Goal: Information Seeking & Learning: Learn about a topic

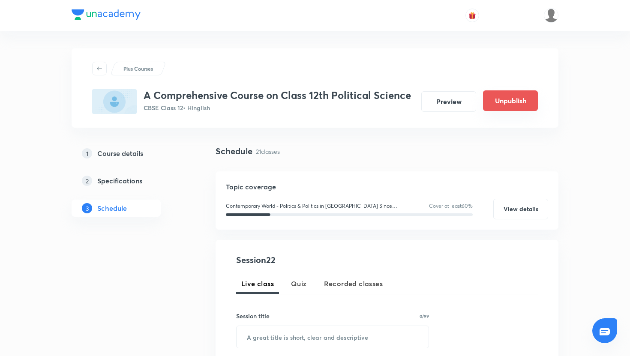
click at [497, 96] on button "Unpublish" at bounding box center [510, 100] width 55 height 21
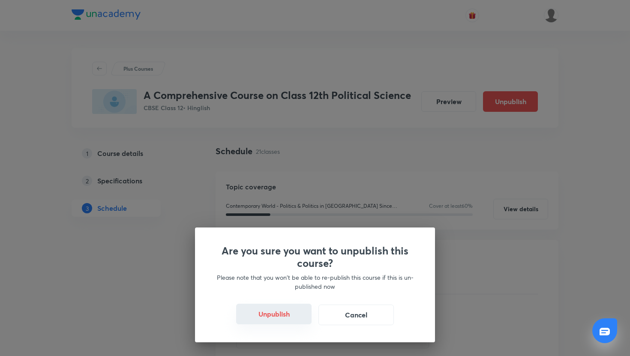
click at [298, 319] on button "Unpublish" at bounding box center [273, 314] width 75 height 21
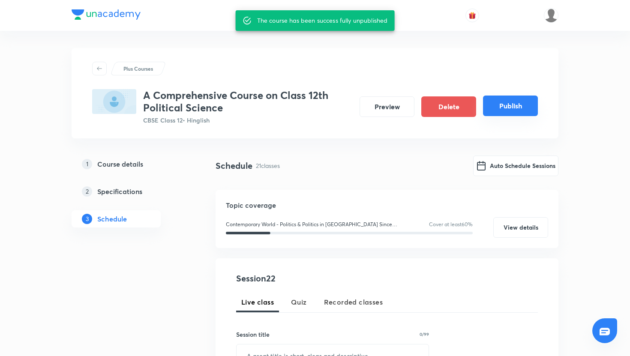
click at [515, 108] on button "Publish" at bounding box center [510, 105] width 55 height 21
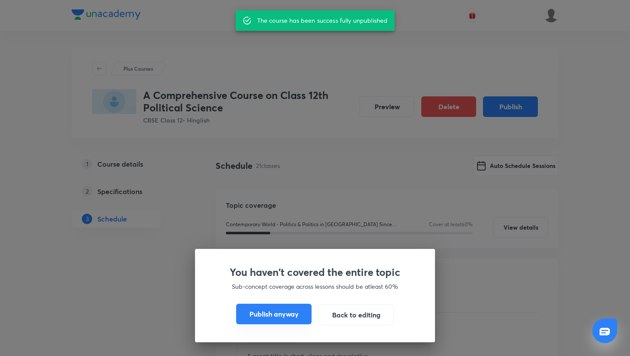
click at [300, 314] on button "Publish anyway" at bounding box center [273, 314] width 75 height 21
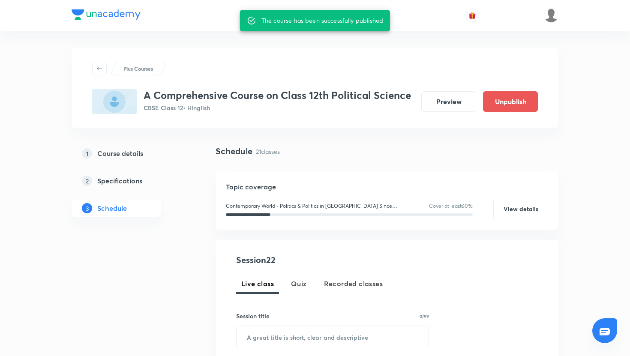
click at [139, 155] on h5 "Course details" at bounding box center [120, 153] width 46 height 10
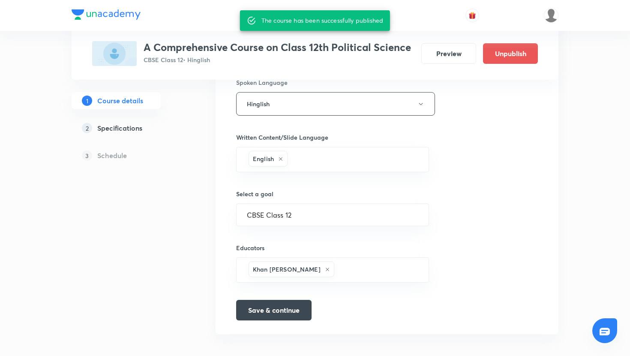
scroll to position [395, 0]
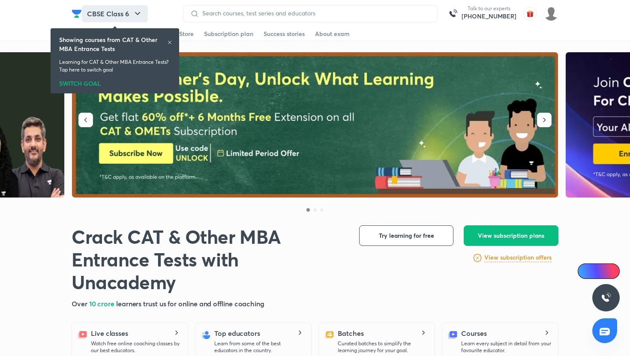
click at [142, 13] on icon "button" at bounding box center [137, 14] width 10 height 10
click at [135, 17] on icon "button" at bounding box center [137, 14] width 10 height 10
click at [167, 41] on icon at bounding box center [169, 42] width 5 height 5
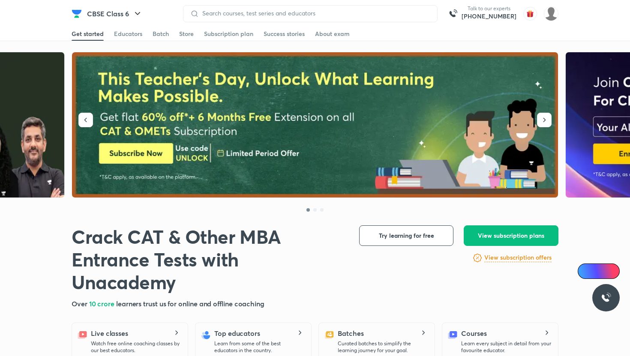
click at [542, 22] on div "CBSE Class 6 Talk to our experts +91-8585858585" at bounding box center [315, 13] width 486 height 27
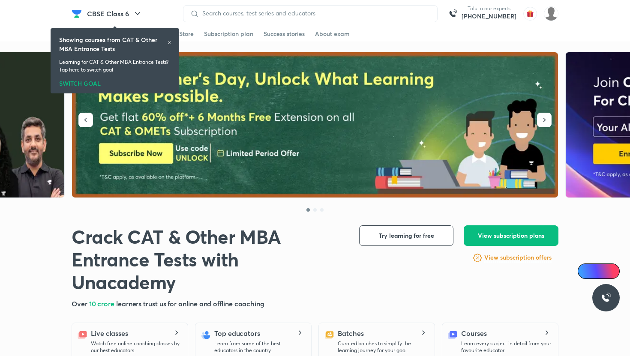
click at [545, 19] on picture at bounding box center [550, 13] width 15 height 15
click at [548, 14] on img at bounding box center [550, 13] width 15 height 15
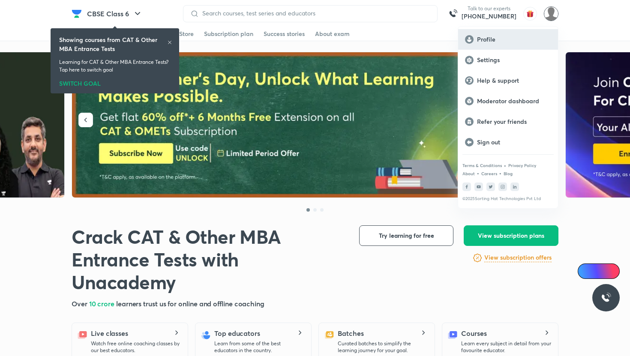
click at [501, 45] on div "Profile" at bounding box center [508, 39] width 100 height 21
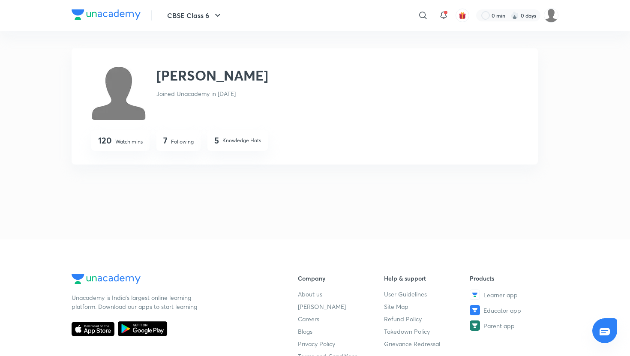
click at [215, 131] on div "5 Knowledge Hats" at bounding box center [237, 140] width 60 height 21
click at [549, 12] on img at bounding box center [550, 15] width 15 height 15
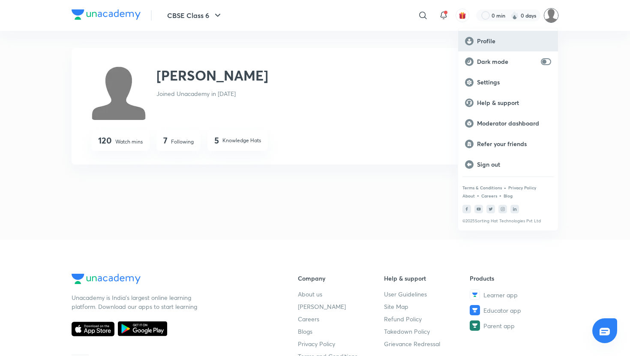
click at [508, 46] on div "Profile" at bounding box center [508, 41] width 100 height 21
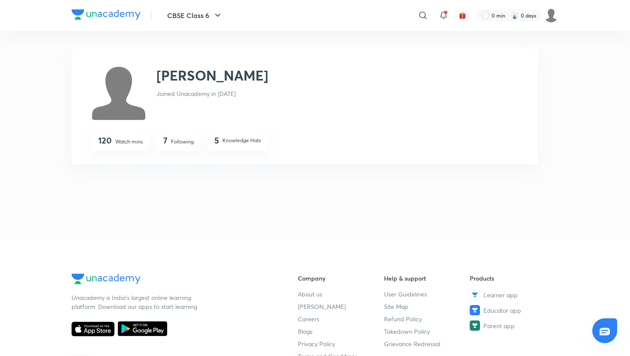
click at [233, 186] on div "Muzzamil Muzzamil Joined Unacademy in Aug 2025 120 Watch mins 7 Following 5 Kno…" at bounding box center [315, 135] width 486 height 174
click at [215, 11] on icon "button" at bounding box center [217, 15] width 10 height 10
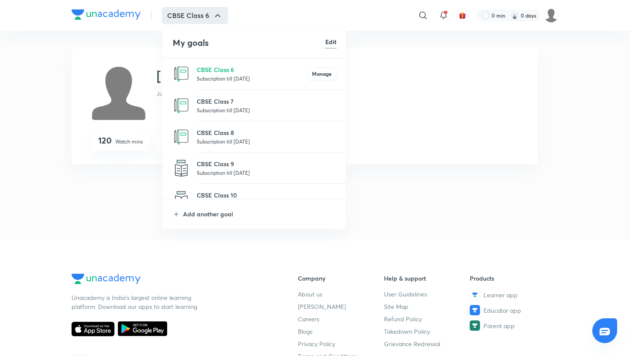
click at [205, 94] on li "CBSE Class 7 Subscription till 25 May 2026" at bounding box center [254, 105] width 184 height 31
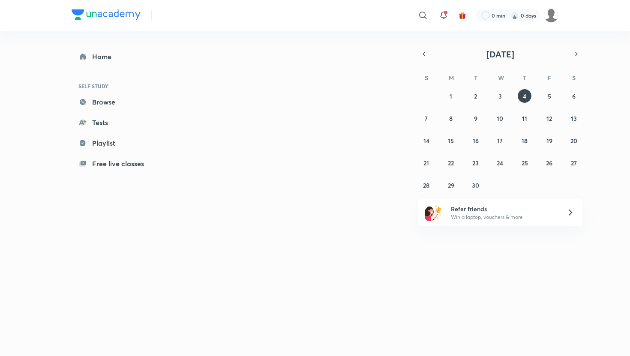
click at [205, 94] on div "Today September 2025 S M T W T F S 31 1 2 3 4 5 6 7 8 9 10 11 12 13 14 15 16 17…" at bounding box center [376, 185] width 363 height 308
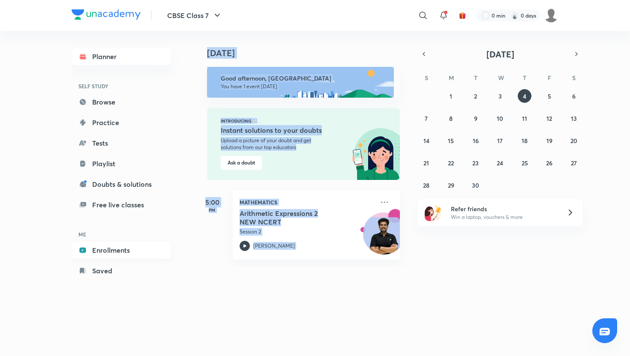
click at [120, 245] on link "Enrollments" at bounding box center [121, 250] width 99 height 17
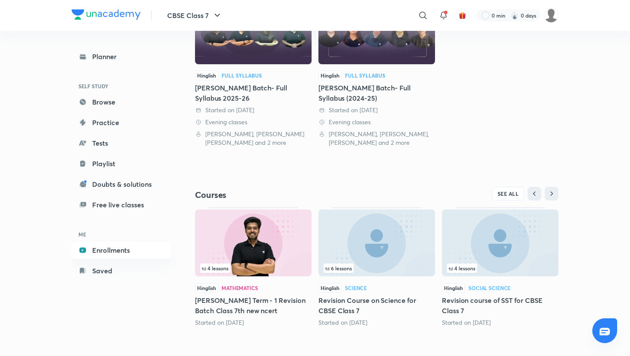
scroll to position [209, 0]
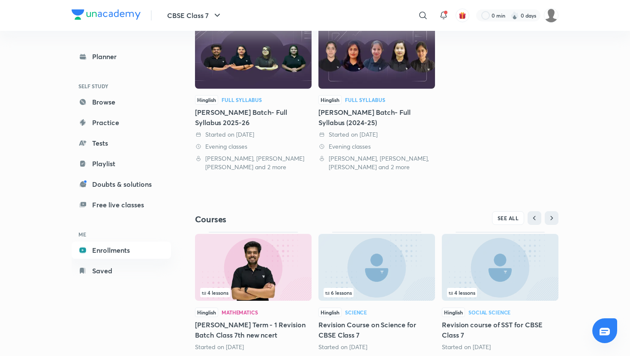
click at [221, 142] on div "Started on 26 May 2025 Evening classes Ayush Shishodia, Juhi Singh, Tanmay and …" at bounding box center [253, 150] width 116 height 41
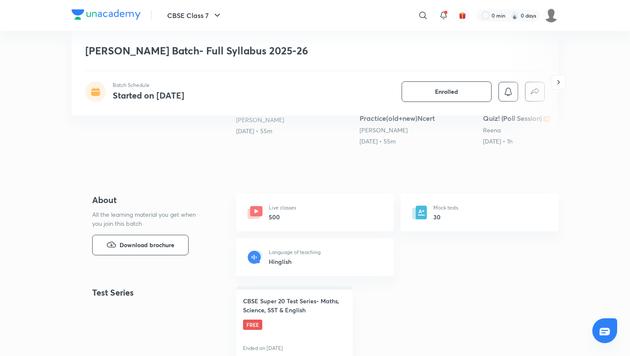
scroll to position [221, 0]
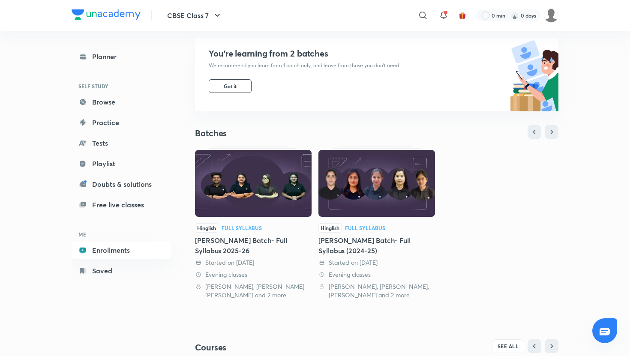
scroll to position [84, 0]
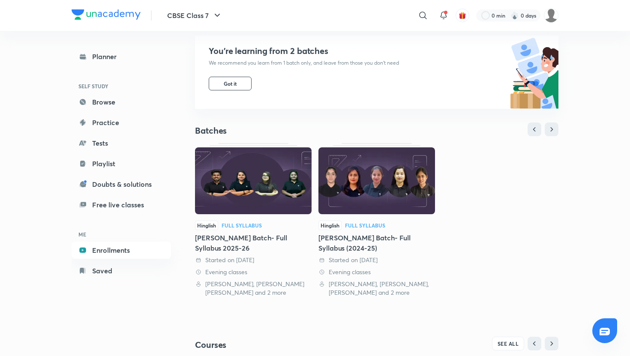
click at [361, 250] on div "[PERSON_NAME] Batch- Full Syllabus (2024-25)" at bounding box center [376, 243] width 116 height 21
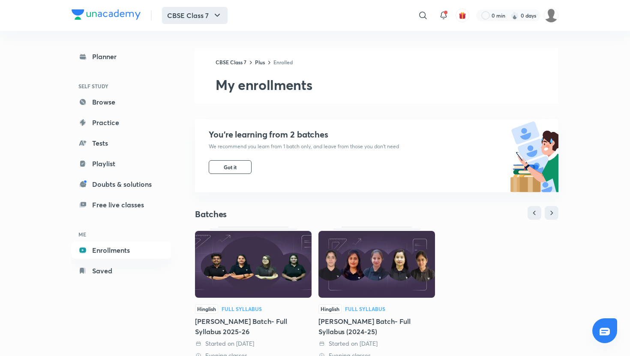
click at [197, 19] on button "CBSE Class 7" at bounding box center [195, 15] width 66 height 17
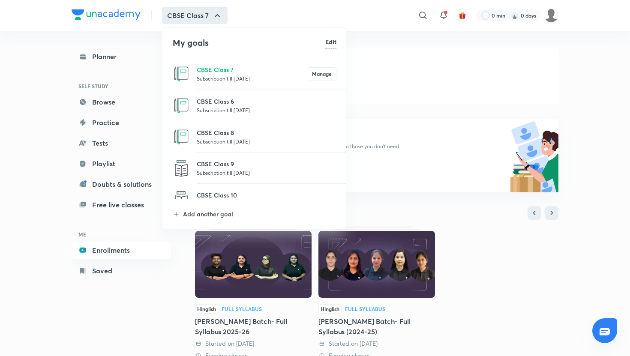
click at [224, 93] on li "CBSE Class 6 Subscription till [DATE]" at bounding box center [254, 105] width 184 height 31
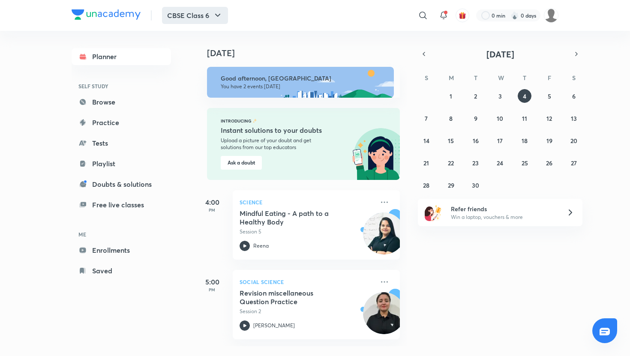
click at [222, 18] on icon "button" at bounding box center [217, 15] width 10 height 10
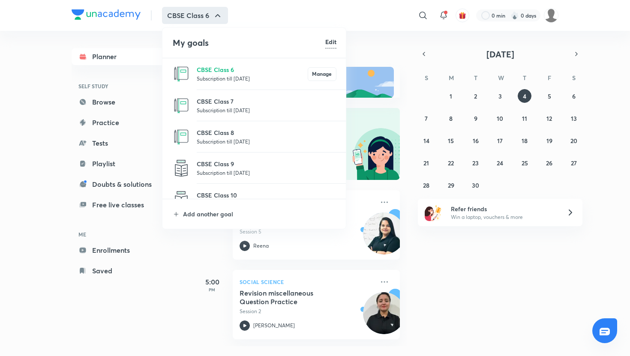
click at [237, 143] on p "Subscription till [DATE]" at bounding box center [267, 141] width 140 height 9
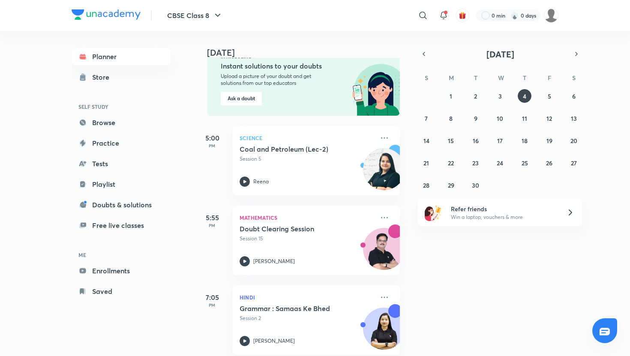
scroll to position [70, 0]
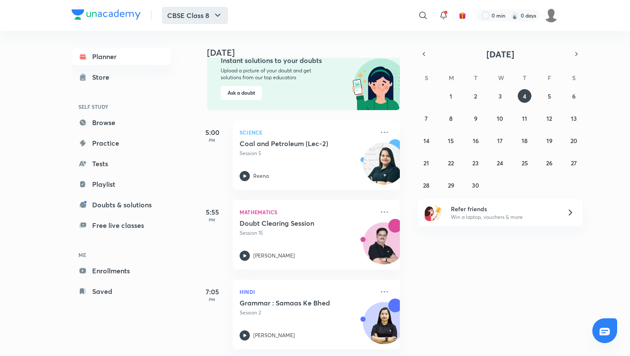
click at [215, 9] on button "CBSE Class 8" at bounding box center [195, 15] width 66 height 17
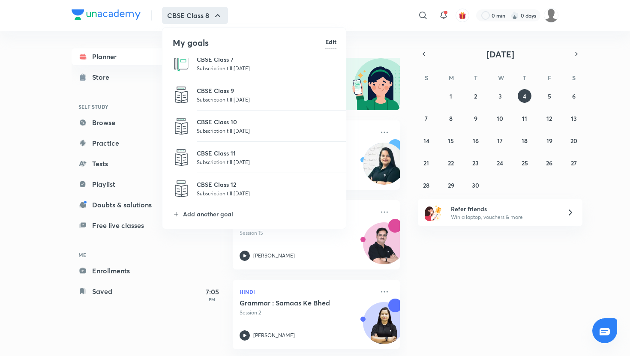
scroll to position [75, 0]
click at [242, 151] on p "CBSE Class 11" at bounding box center [267, 151] width 140 height 9
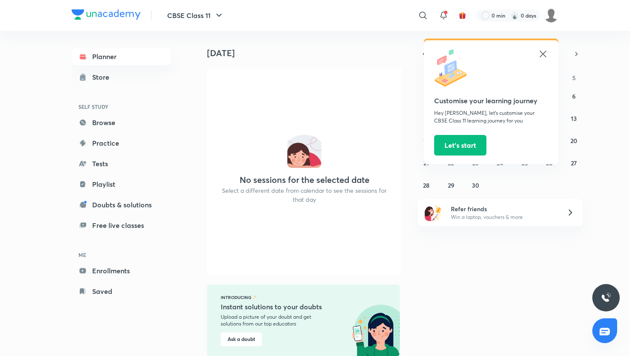
scroll to position [7, 0]
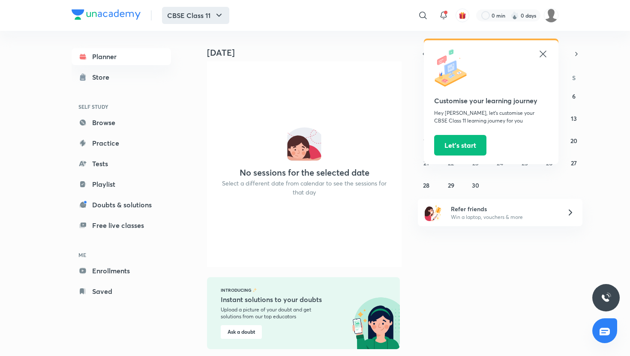
click at [215, 15] on icon "button" at bounding box center [219, 15] width 10 height 10
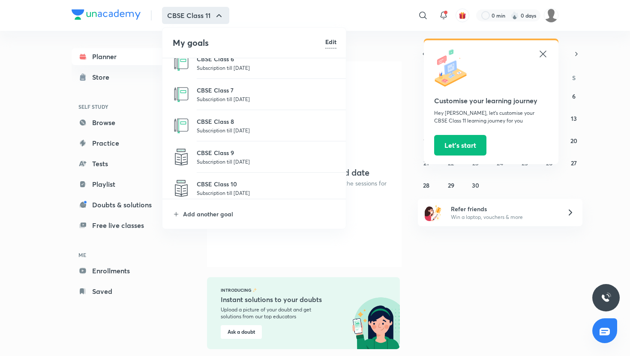
scroll to position [52, 0]
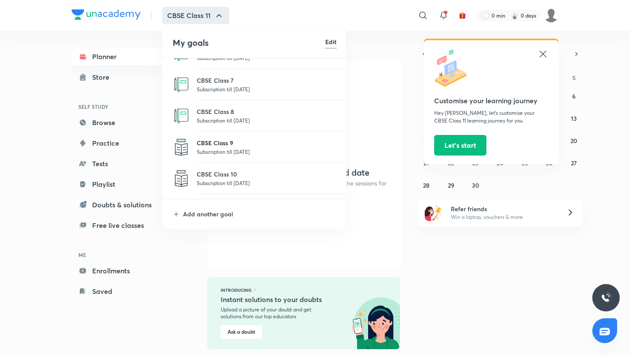
click at [236, 141] on p "CBSE Class 9" at bounding box center [267, 142] width 140 height 9
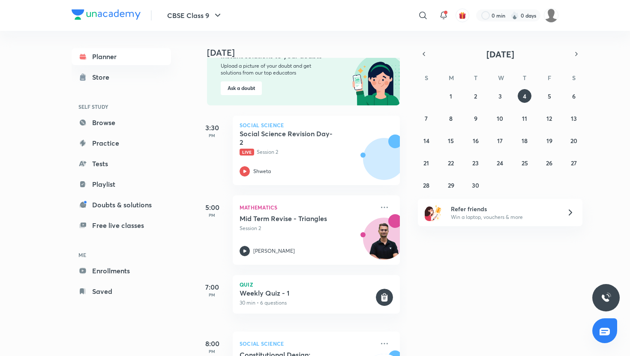
scroll to position [81, 0]
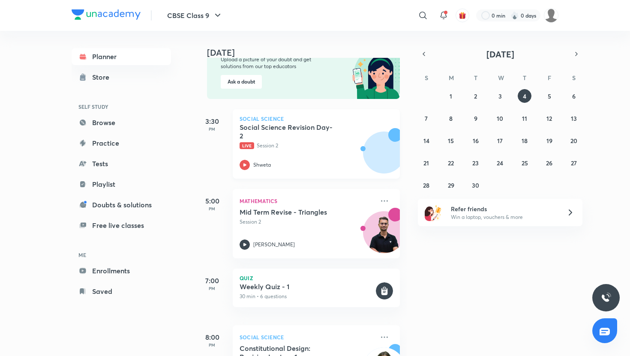
click at [245, 164] on icon at bounding box center [244, 164] width 3 height 3
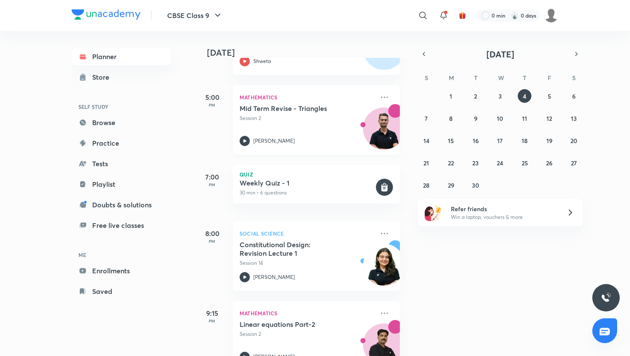
scroll to position [196, 0]
